Goal: Task Accomplishment & Management: Manage account settings

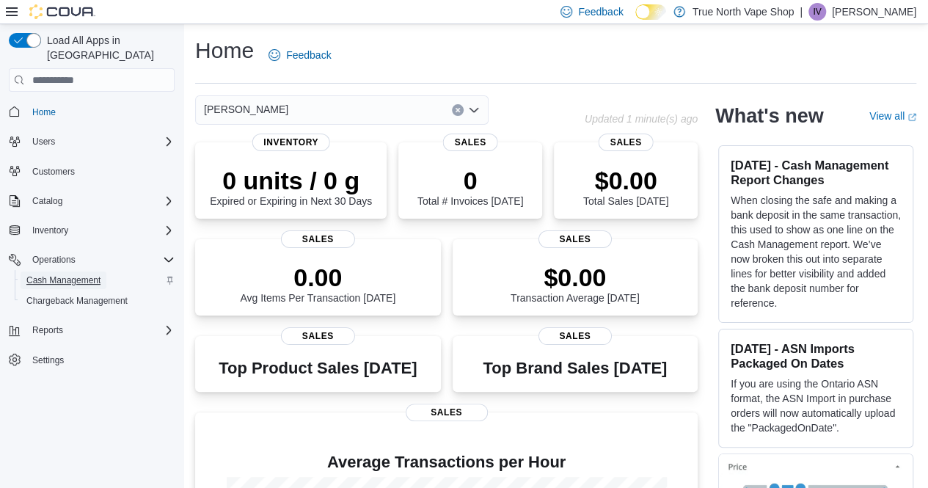
click at [87, 274] on span "Cash Management" at bounding box center [63, 280] width 74 height 12
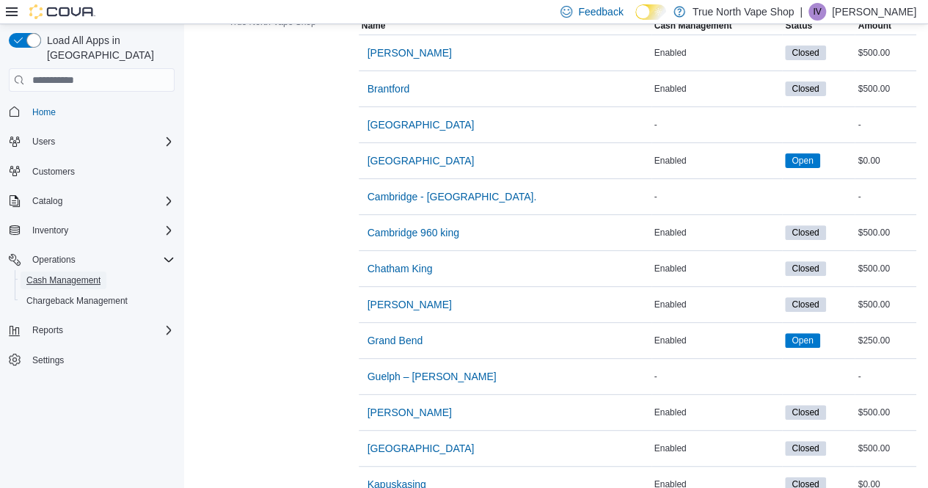
scroll to position [228, 0]
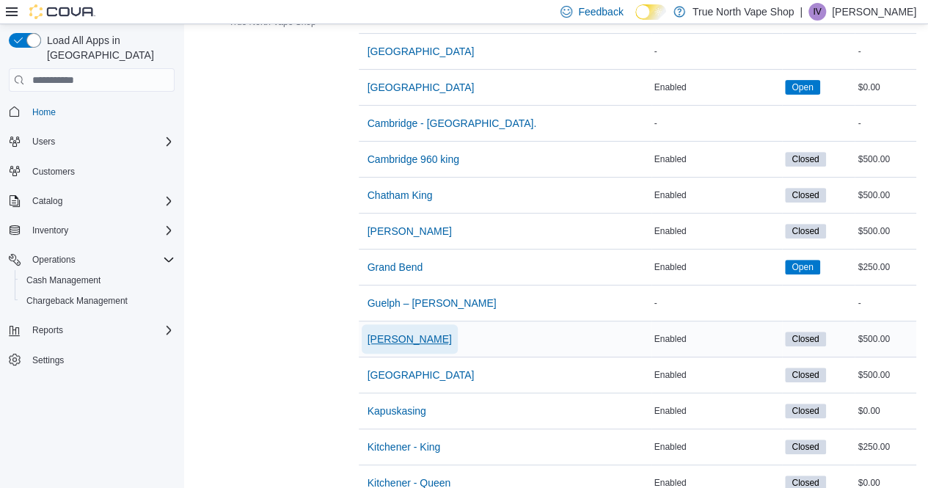
click at [390, 338] on span "[PERSON_NAME]" at bounding box center [409, 338] width 84 height 15
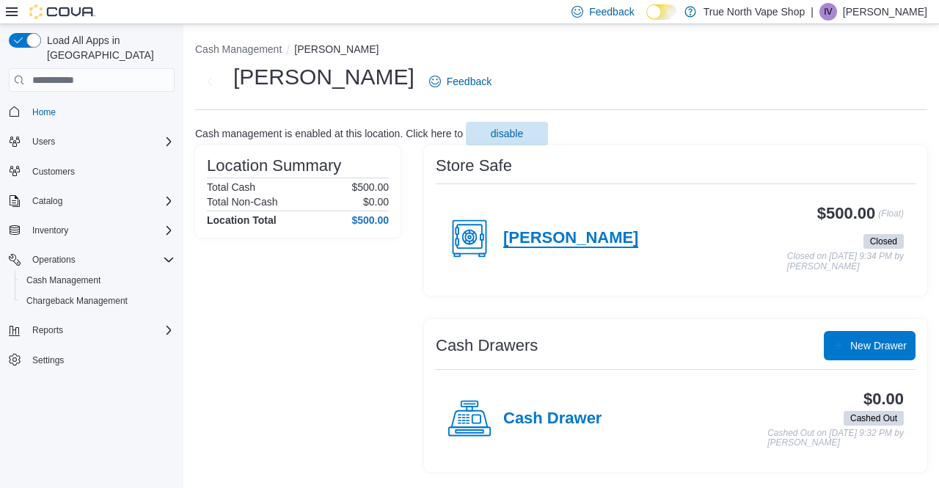
click at [534, 237] on h4 "[PERSON_NAME]" at bounding box center [570, 238] width 135 height 19
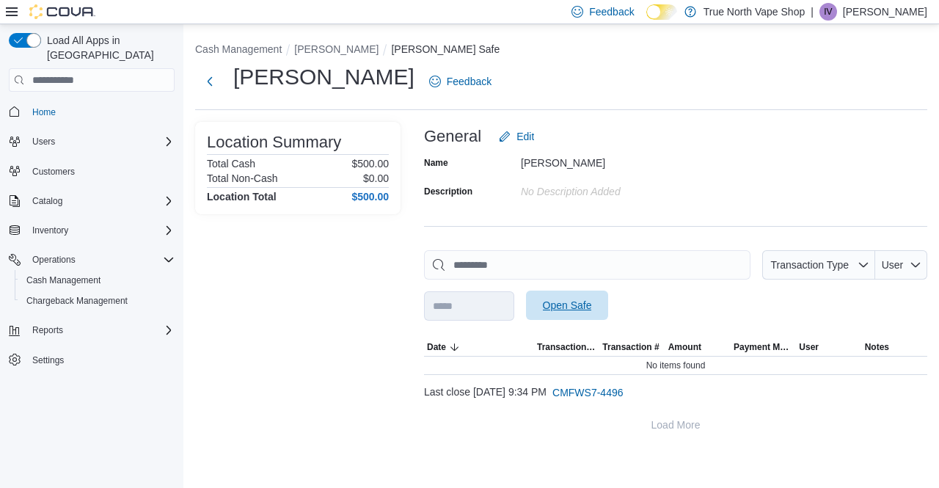
click at [592, 307] on span "Open Safe" at bounding box center [567, 305] width 49 height 15
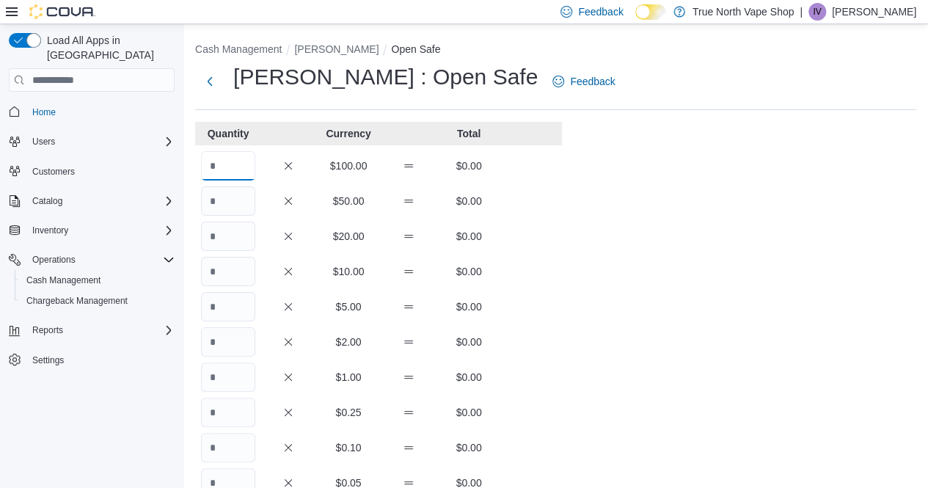
click at [232, 173] on input "Quantity" at bounding box center [228, 165] width 54 height 29
type input "*"
click at [567, 387] on div "Cash Management [PERSON_NAME] Open Safe [PERSON_NAME] : Open Safe Feedback Quan…" at bounding box center [555, 406] width 744 height 765
click at [240, 243] on input "Quantity" at bounding box center [228, 235] width 54 height 29
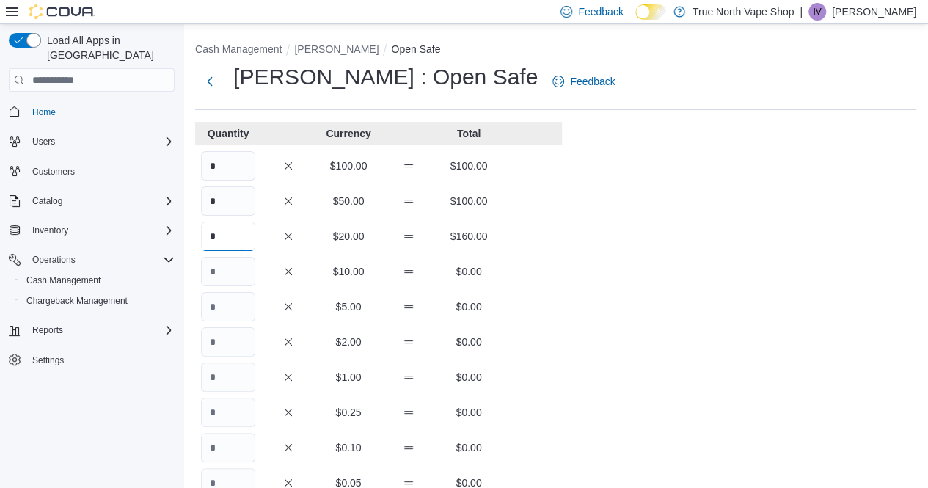
type input "*"
type input "**"
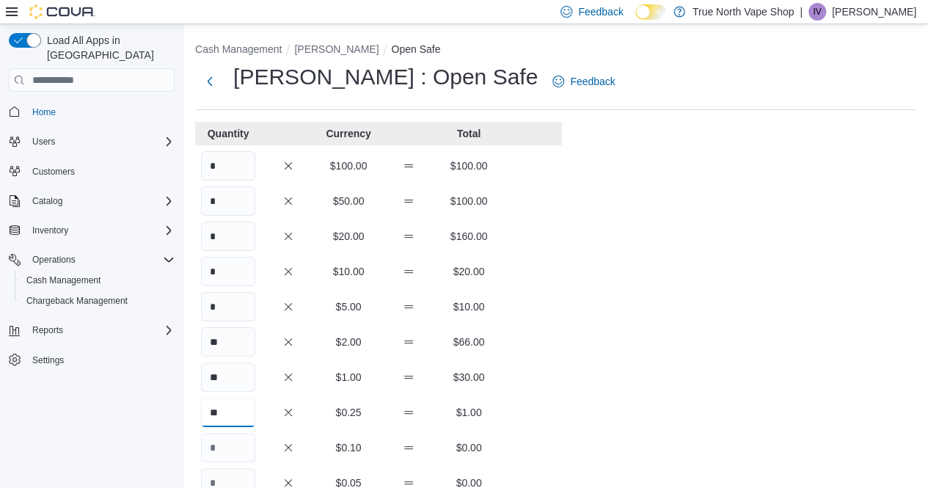
type input "**"
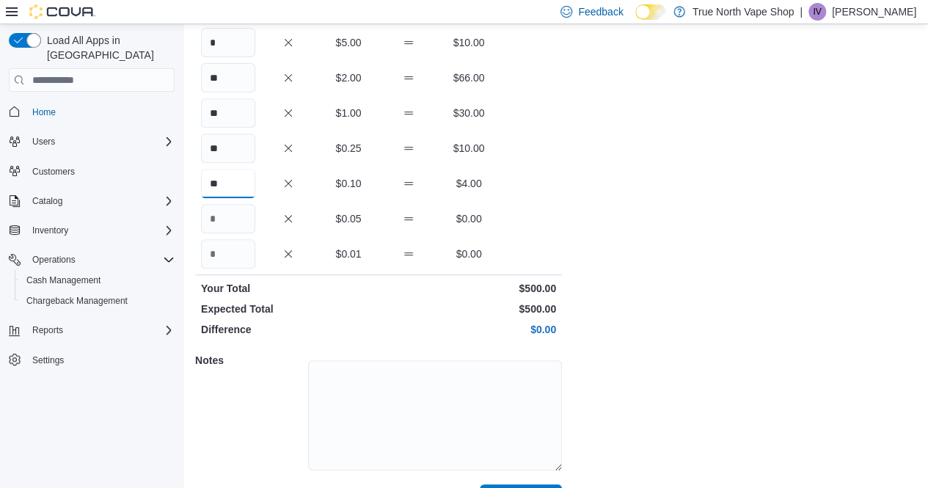
scroll to position [301, 0]
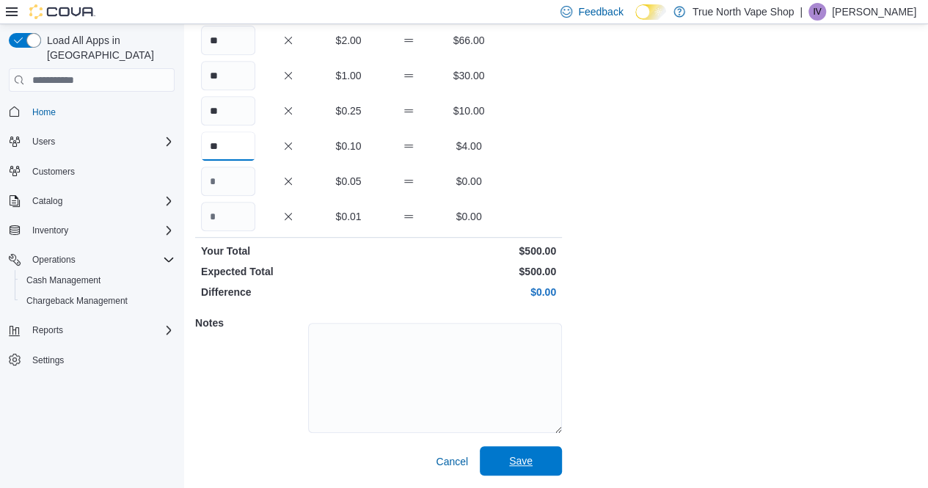
type input "**"
click at [516, 453] on span "Save" at bounding box center [520, 460] width 65 height 29
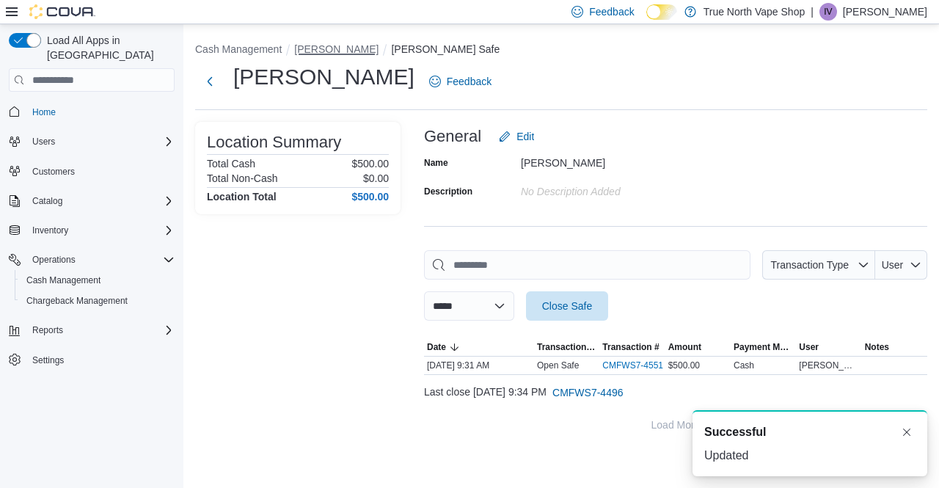
click at [308, 51] on button "[PERSON_NAME]" at bounding box center [336, 49] width 84 height 12
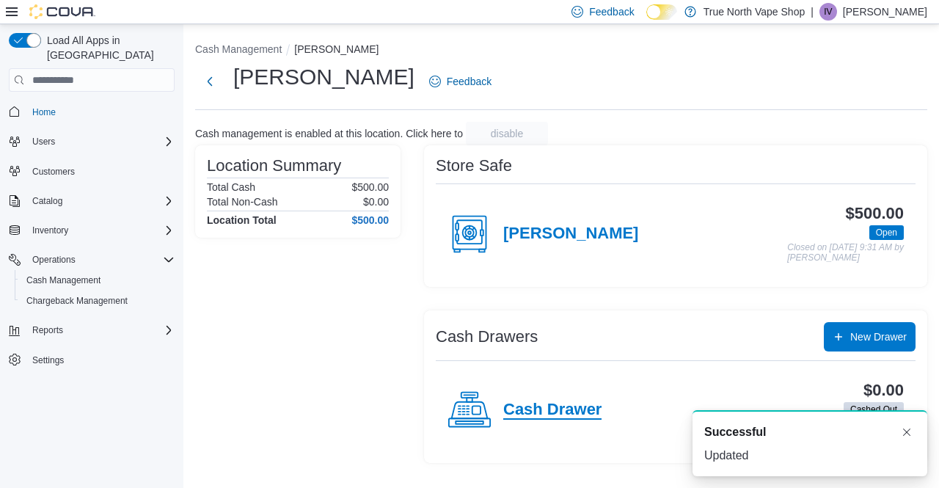
click at [553, 412] on h4 "Cash Drawer" at bounding box center [552, 409] width 98 height 19
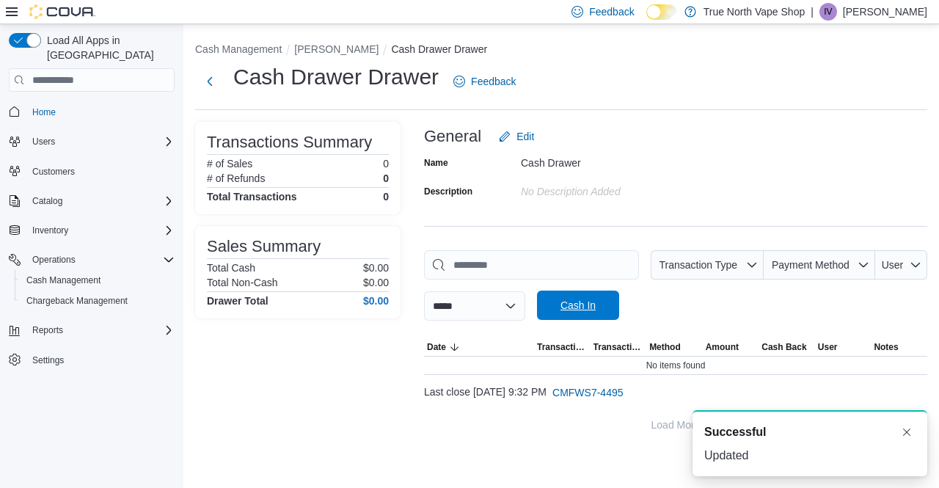
click at [595, 318] on span "Cash In" at bounding box center [578, 304] width 65 height 29
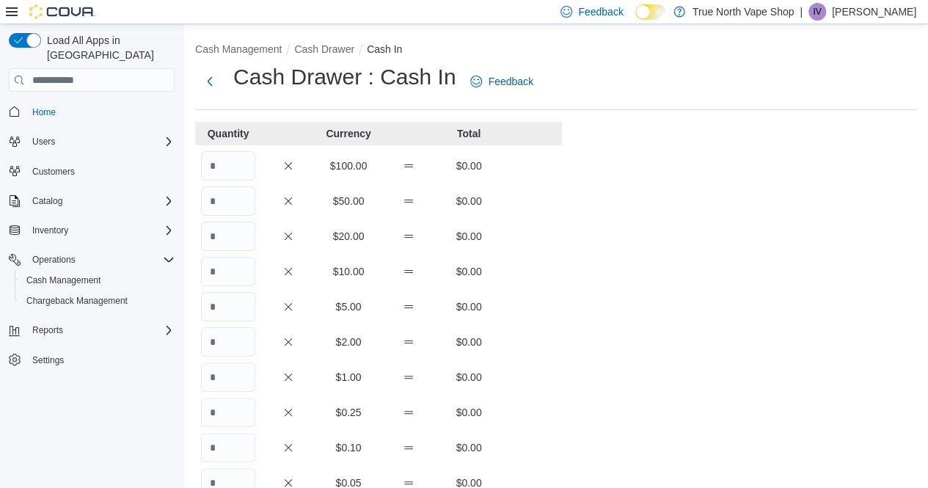
click at [232, 235] on input "Quantity" at bounding box center [228, 235] width 54 height 29
type input "*"
click at [235, 274] on input "*" at bounding box center [228, 271] width 54 height 29
type input "*"
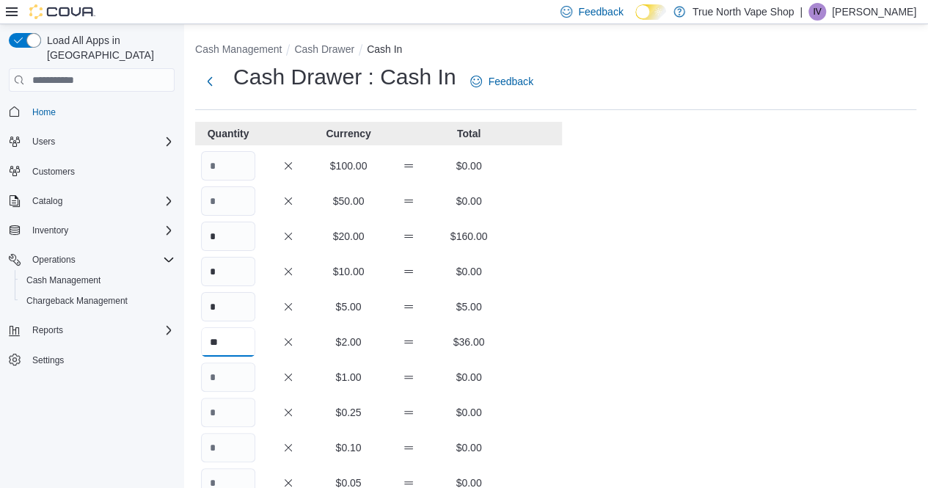
type input "**"
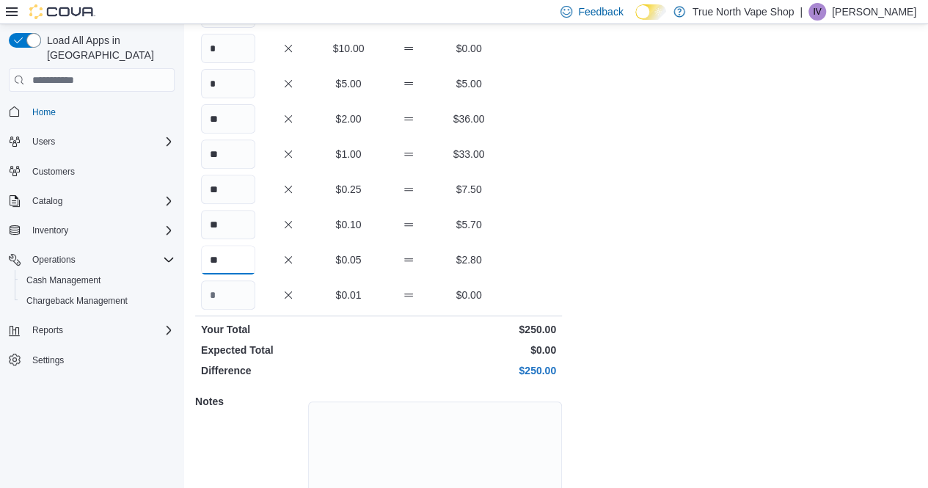
scroll to position [301, 0]
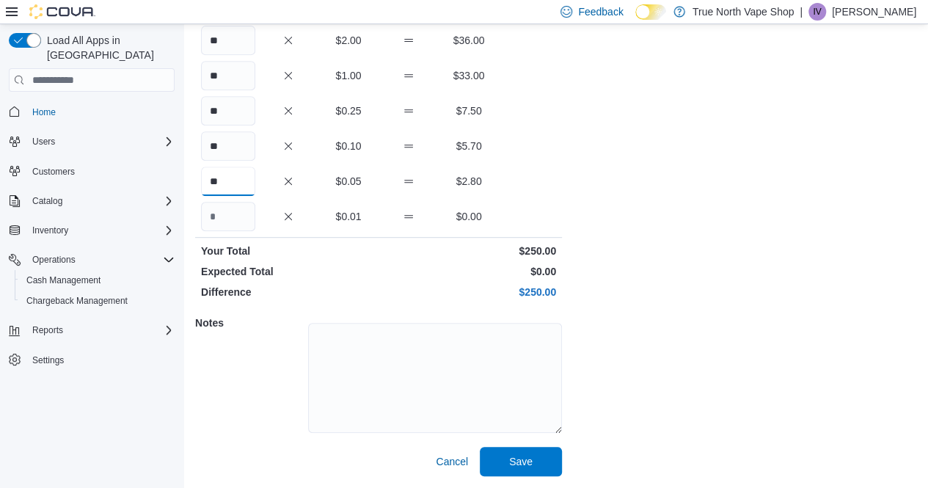
type input "**"
click at [524, 452] on span "Save" at bounding box center [520, 460] width 65 height 29
